Goal: Navigation & Orientation: Find specific page/section

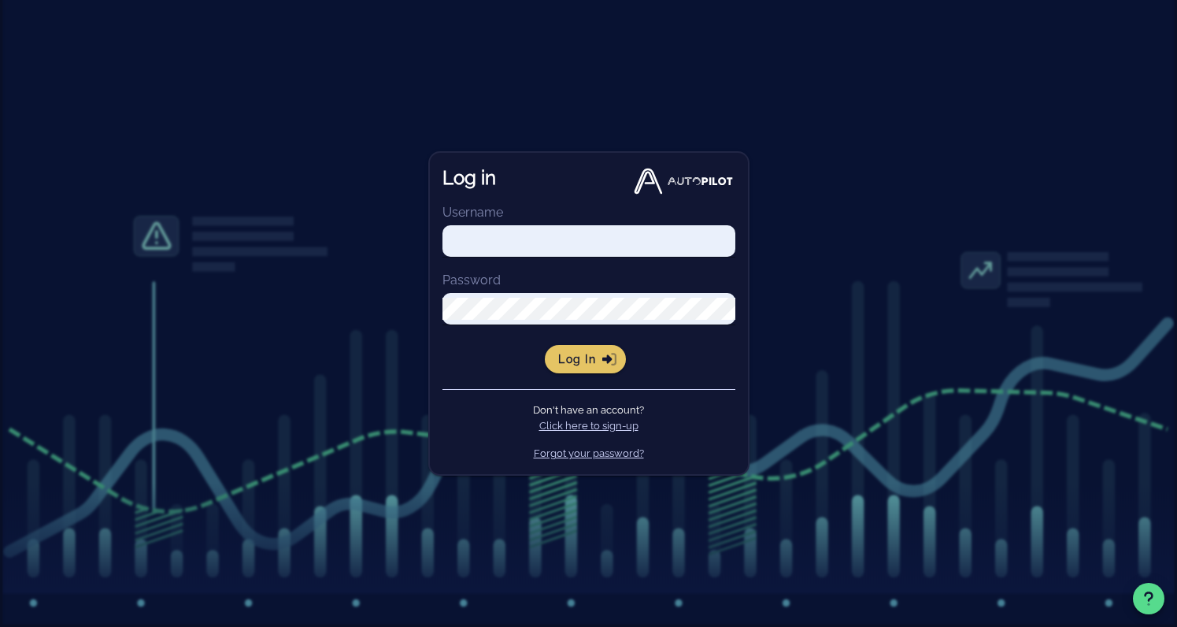
type input "[PERSON_NAME][EMAIL_ADDRESS][DOMAIN_NAME]"
click at [579, 366] on button "Log in" at bounding box center [585, 359] width 81 height 28
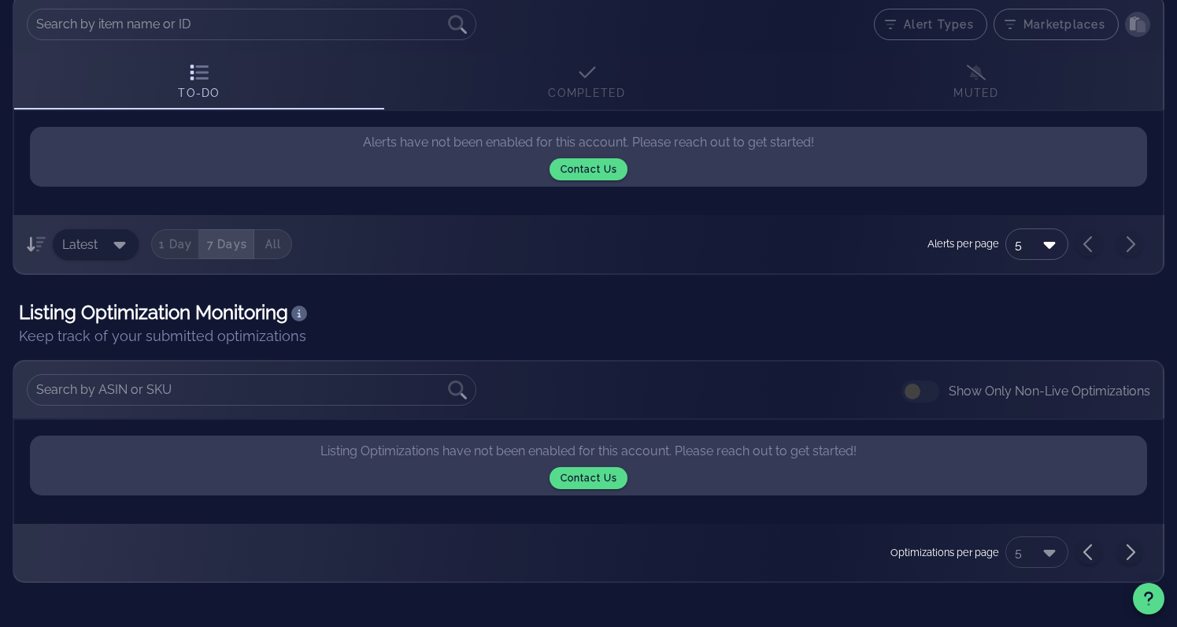
scroll to position [253, 0]
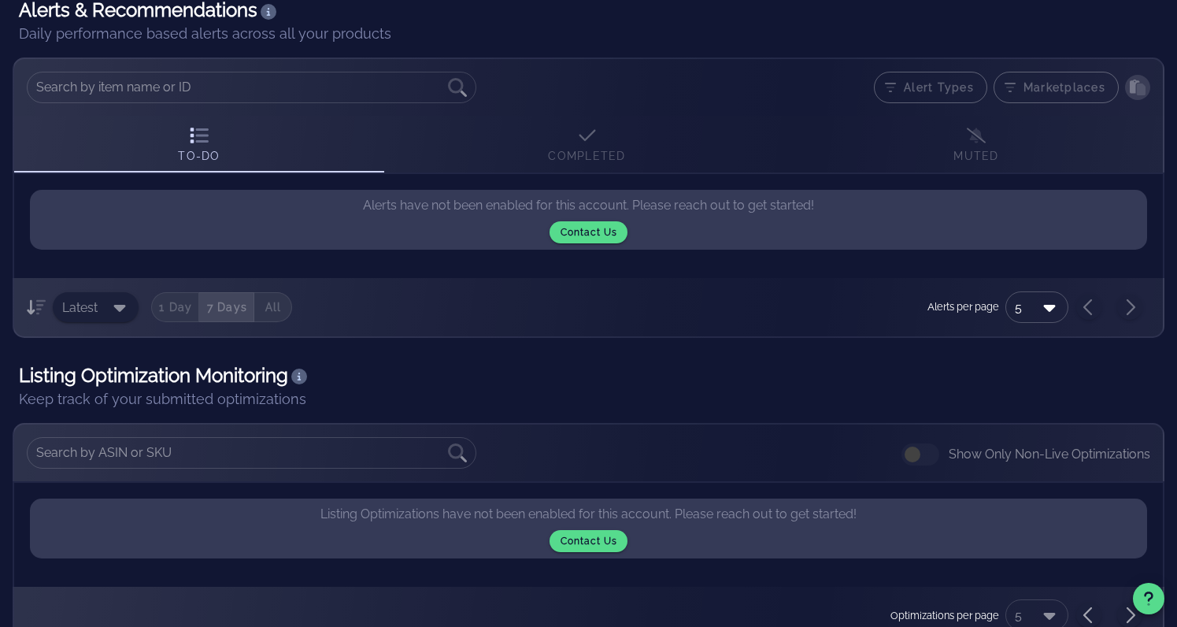
click at [170, 304] on div "1 Day 7 Days All" at bounding box center [221, 307] width 141 height 30
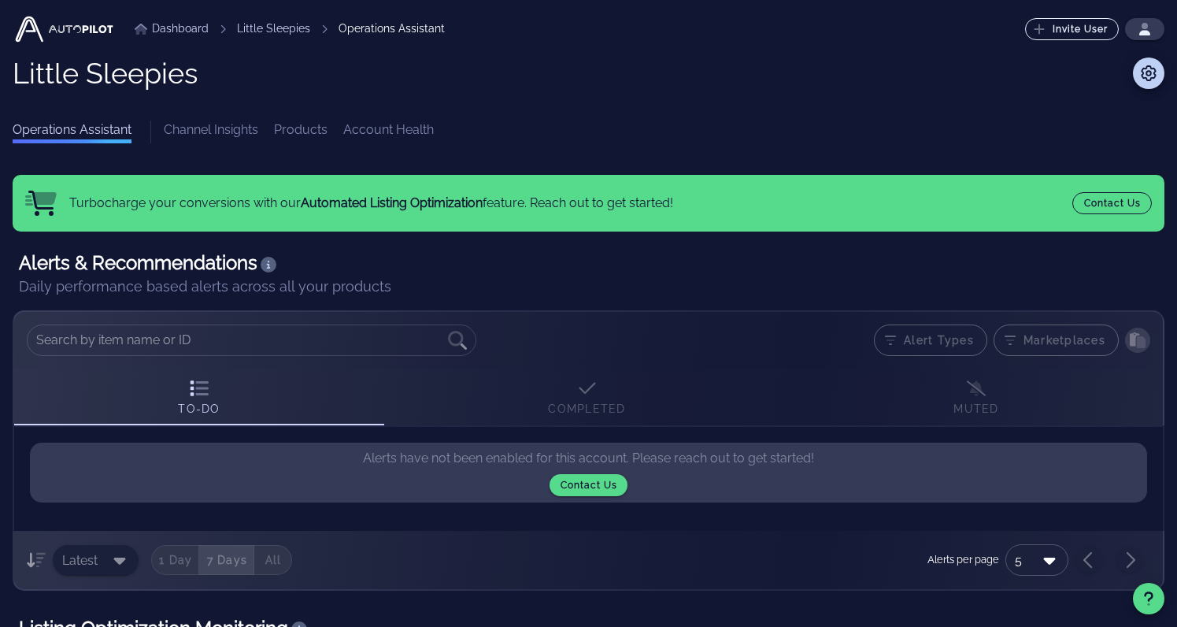
click at [186, 34] on link "Dashboard" at bounding box center [172, 28] width 74 height 17
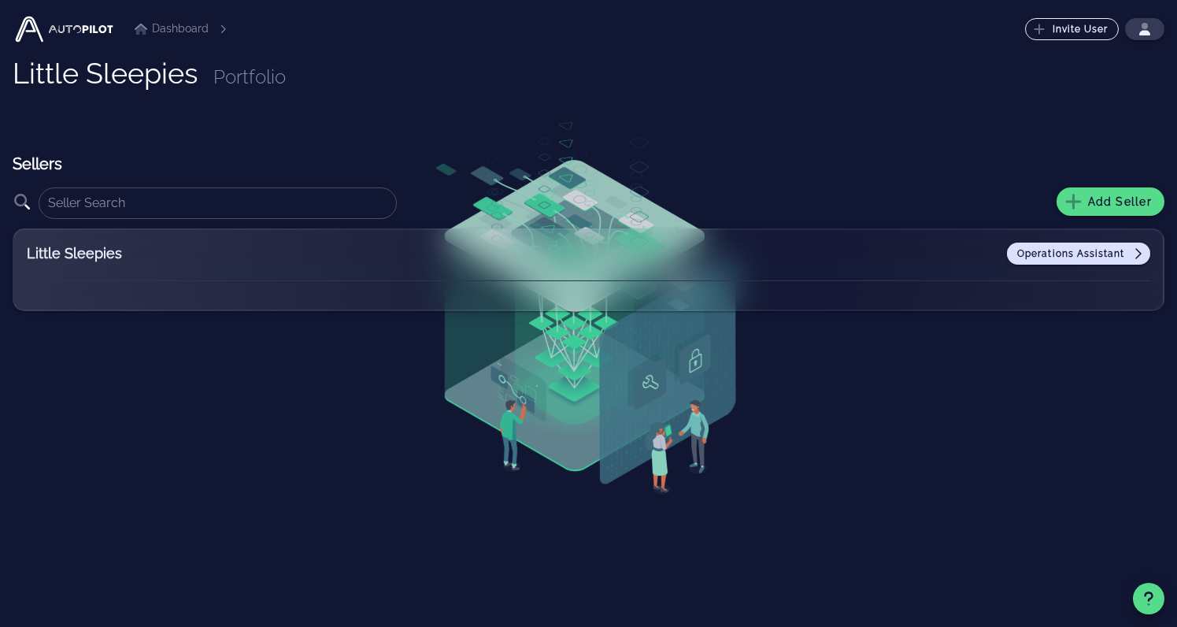
click at [1065, 261] on link "Operations Assistant" at bounding box center [1078, 253] width 143 height 22
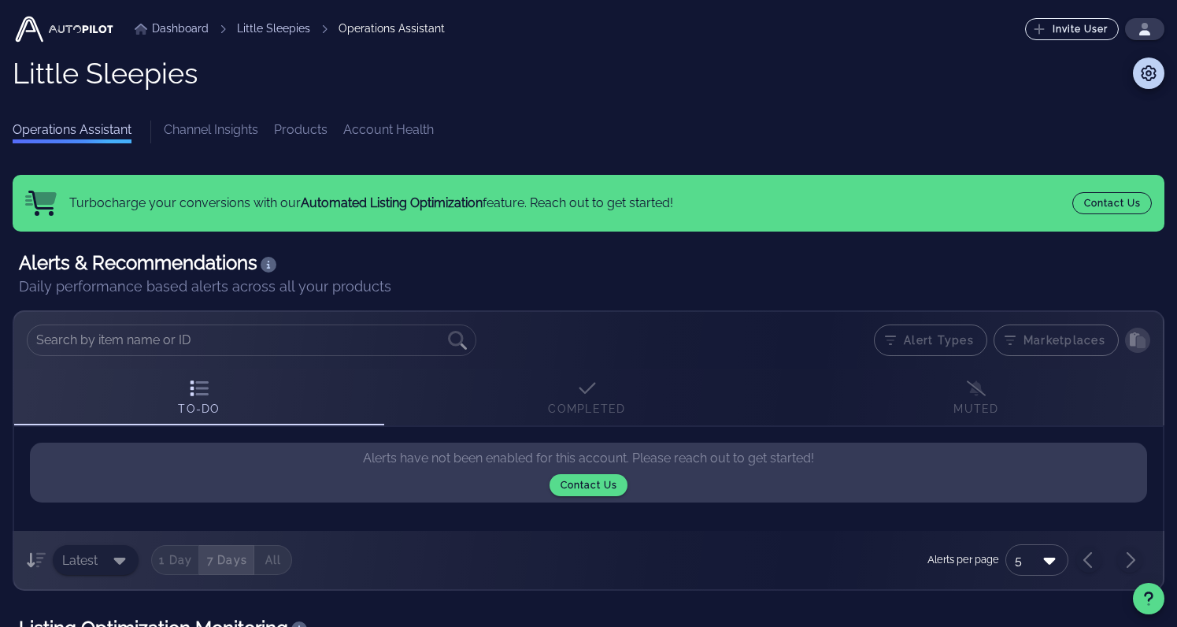
click at [319, 132] on link "Products" at bounding box center [301, 131] width 54 height 23
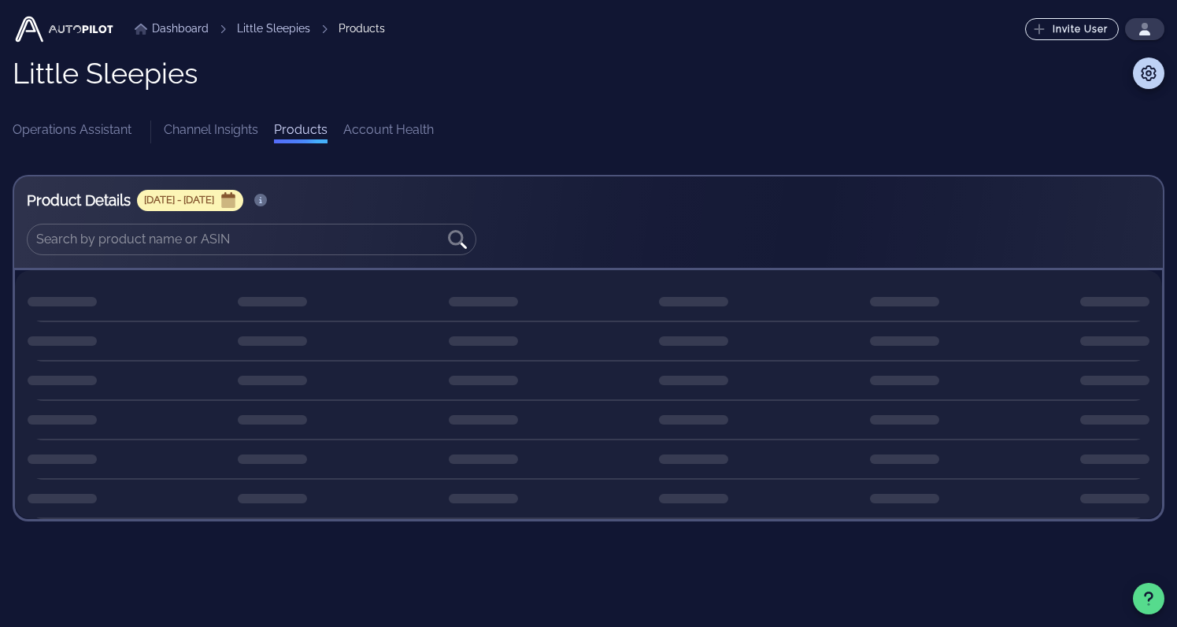
click at [222, 138] on link "Channel Insights" at bounding box center [211, 131] width 94 height 23
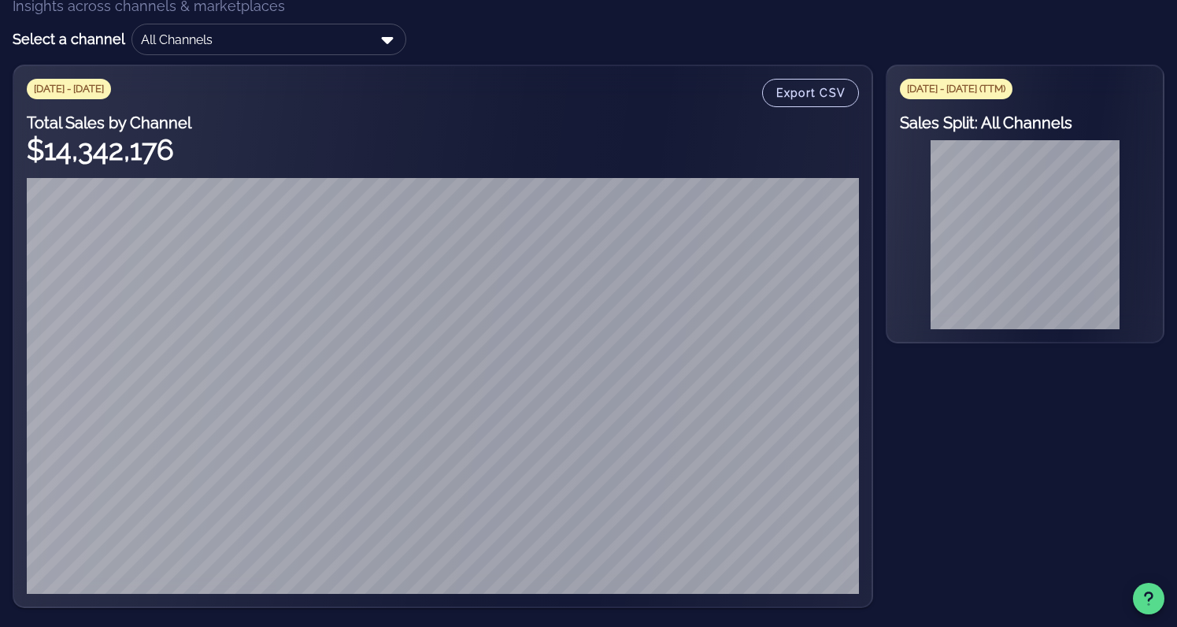
scroll to position [204, 0]
